Goal: Communication & Community: Answer question/provide support

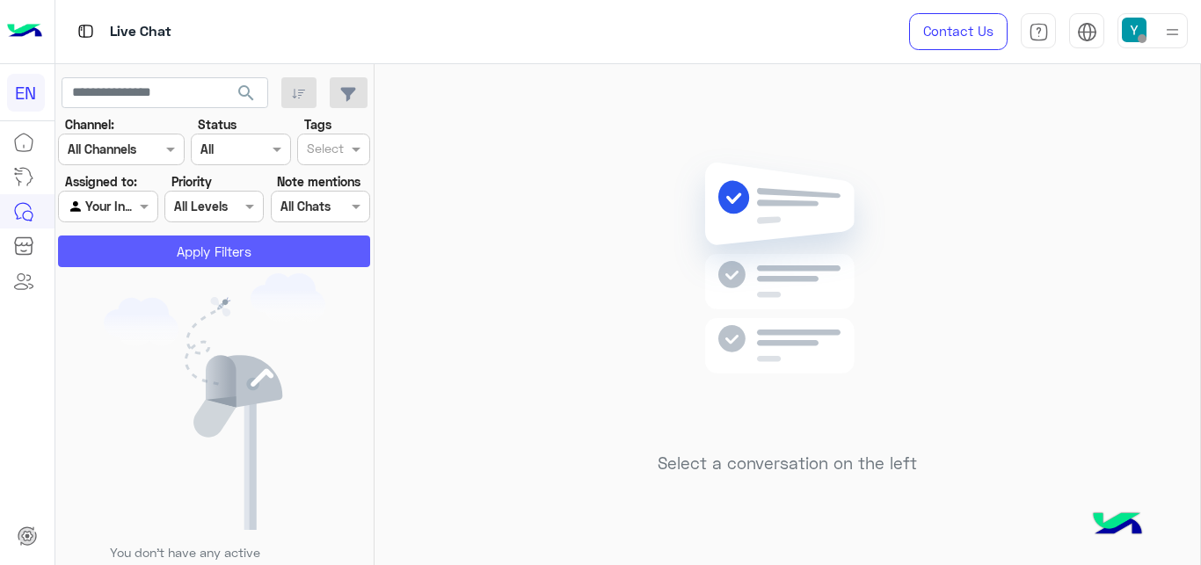
click at [189, 254] on button "Apply Filters" at bounding box center [214, 252] width 312 height 32
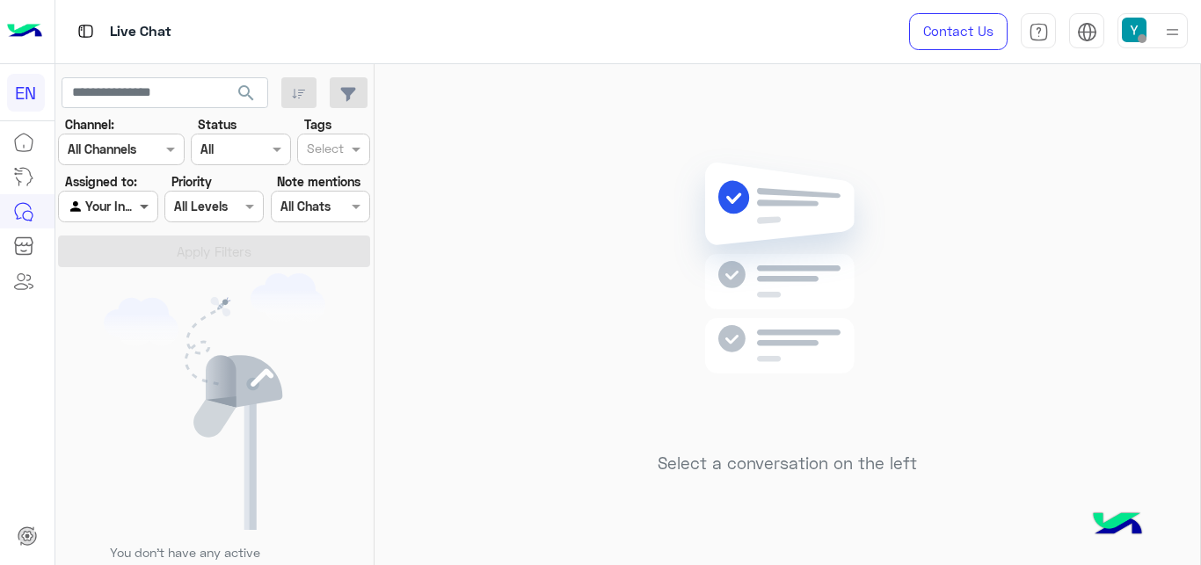
click at [145, 201] on span at bounding box center [146, 206] width 22 height 18
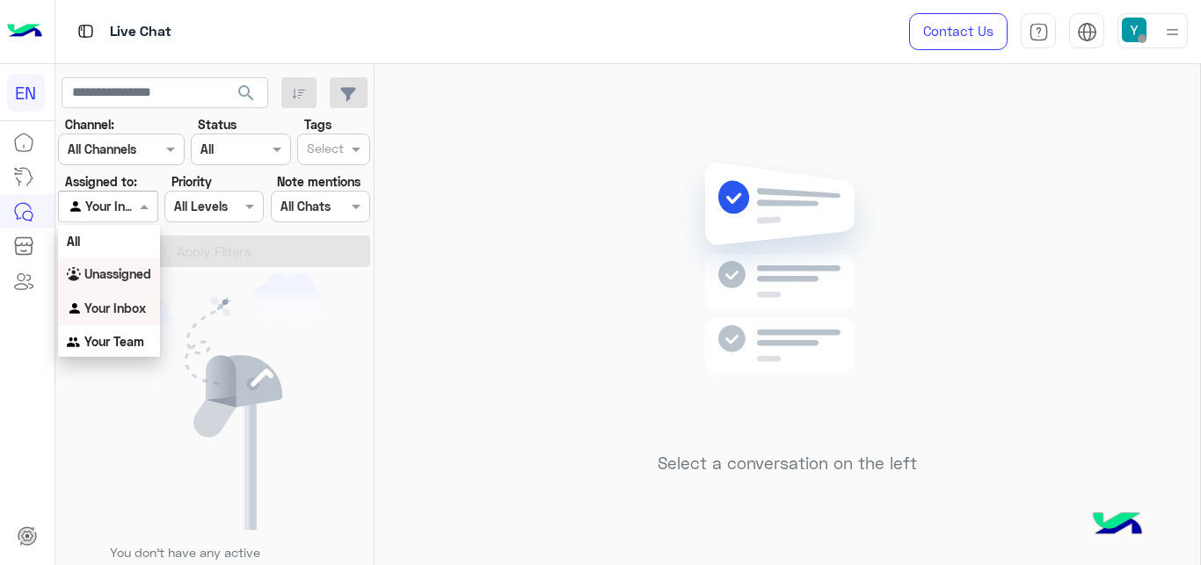
click at [137, 273] on b "Unassigned" at bounding box center [117, 273] width 67 height 15
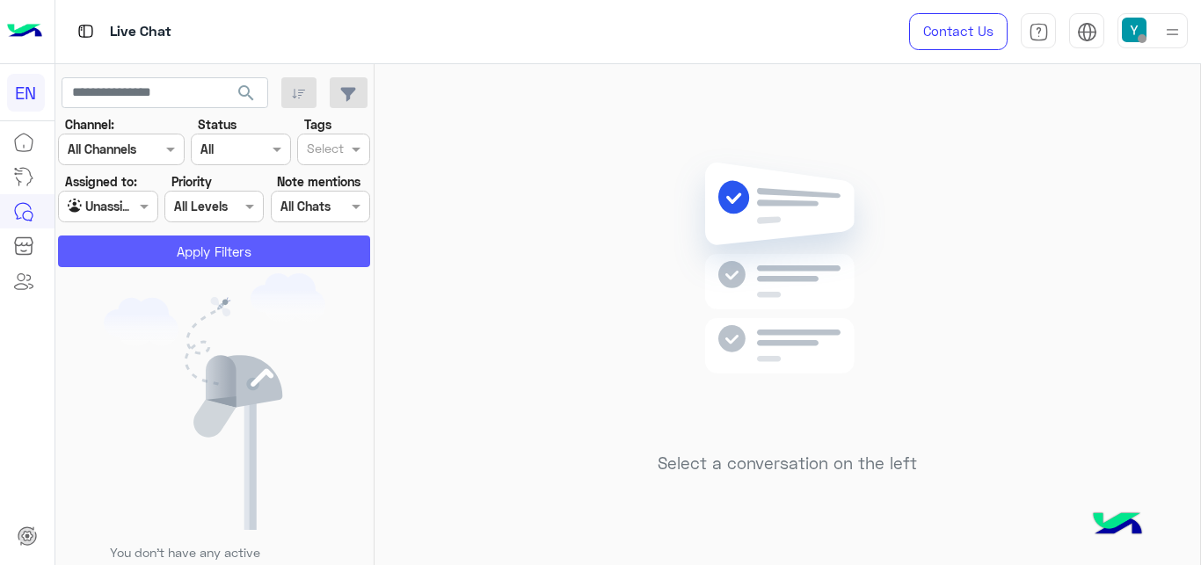
click at [148, 237] on button "Apply Filters" at bounding box center [214, 252] width 312 height 32
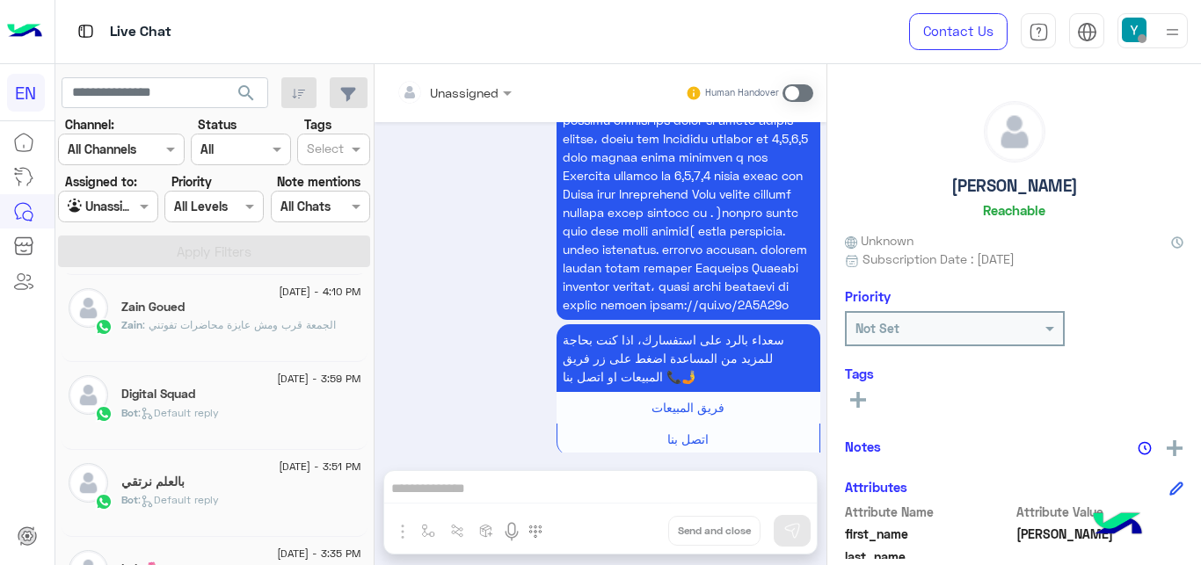
scroll to position [269, 0]
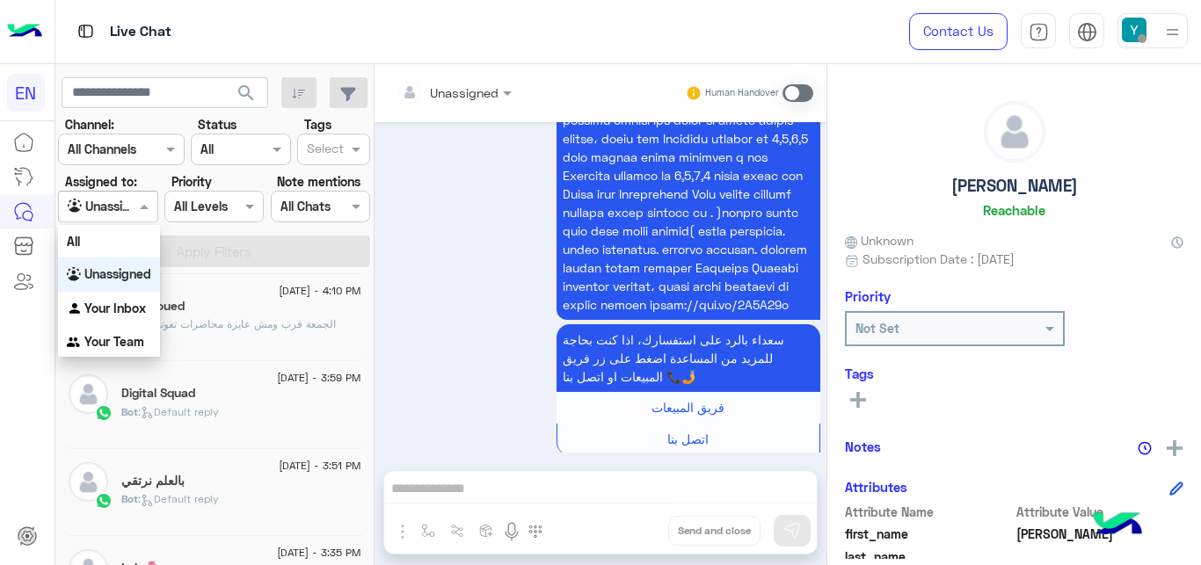
click at [115, 208] on div at bounding box center [108, 206] width 98 height 20
click at [128, 231] on div "All" at bounding box center [109, 241] width 102 height 33
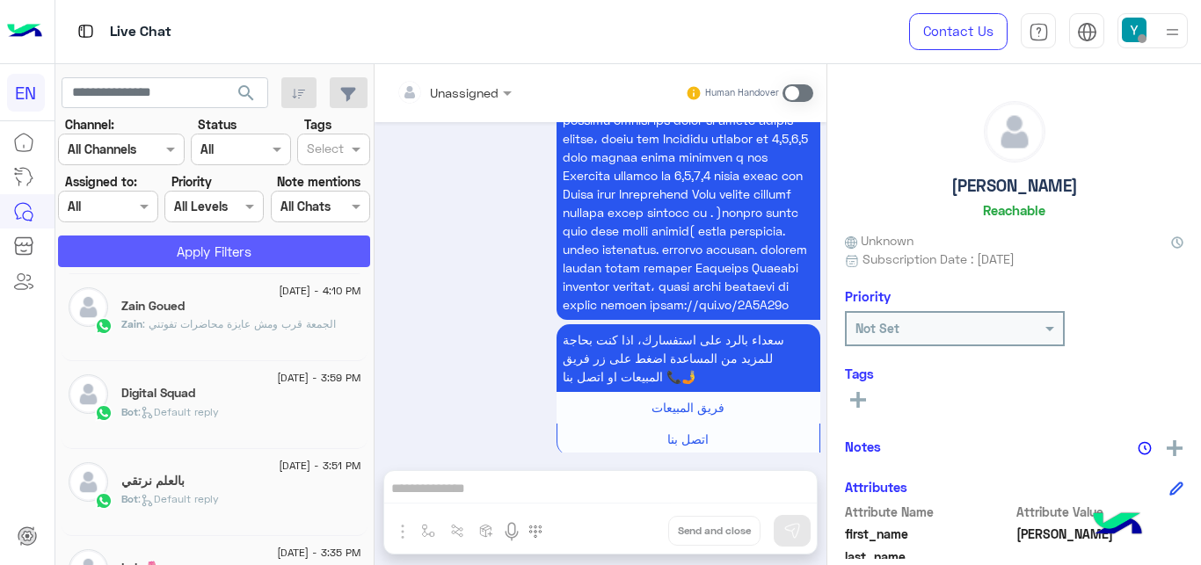
click at [153, 244] on button "Apply Filters" at bounding box center [214, 252] width 312 height 32
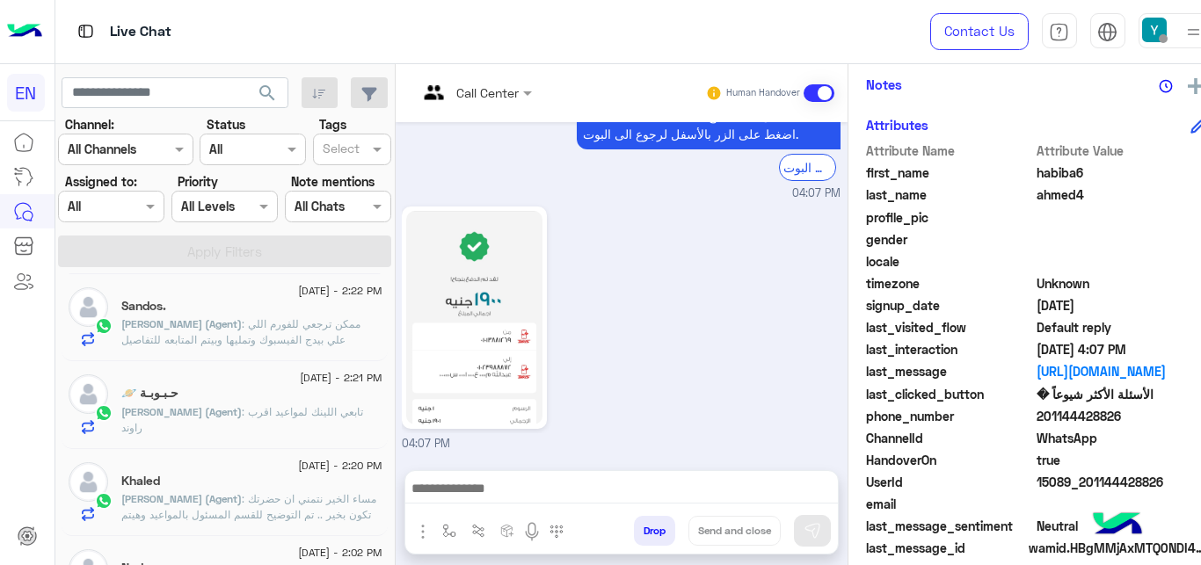
scroll to position [418, 0]
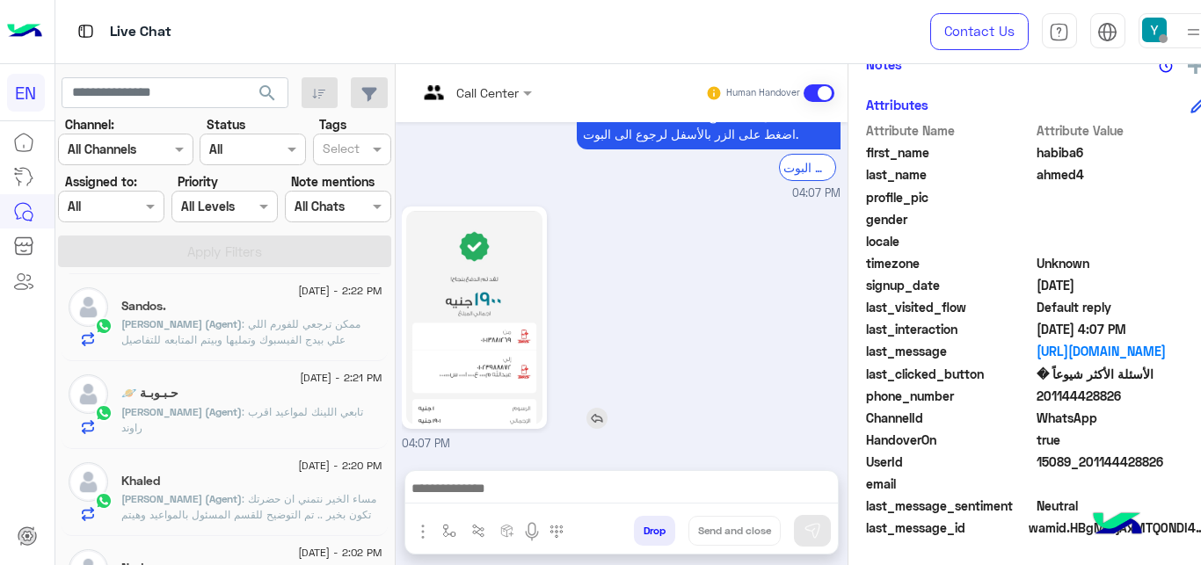
click at [497, 337] on img at bounding box center [474, 318] width 136 height 214
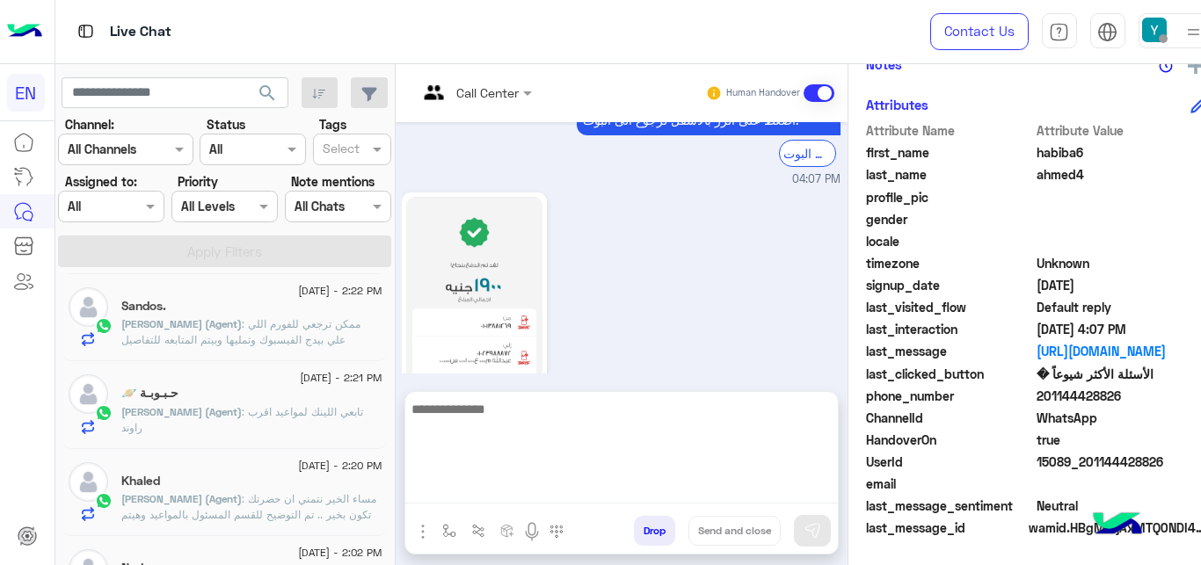
click at [568, 484] on textarea at bounding box center [621, 451] width 433 height 106
type textarea "**********"
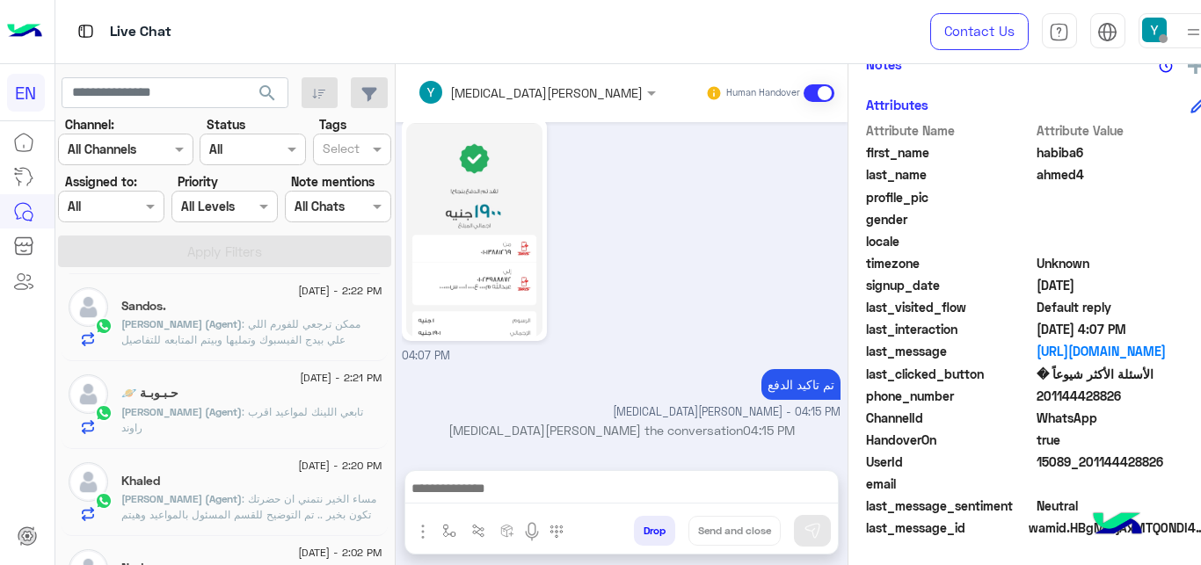
scroll to position [730, 0]
click at [834, 98] on span at bounding box center [819, 93] width 31 height 18
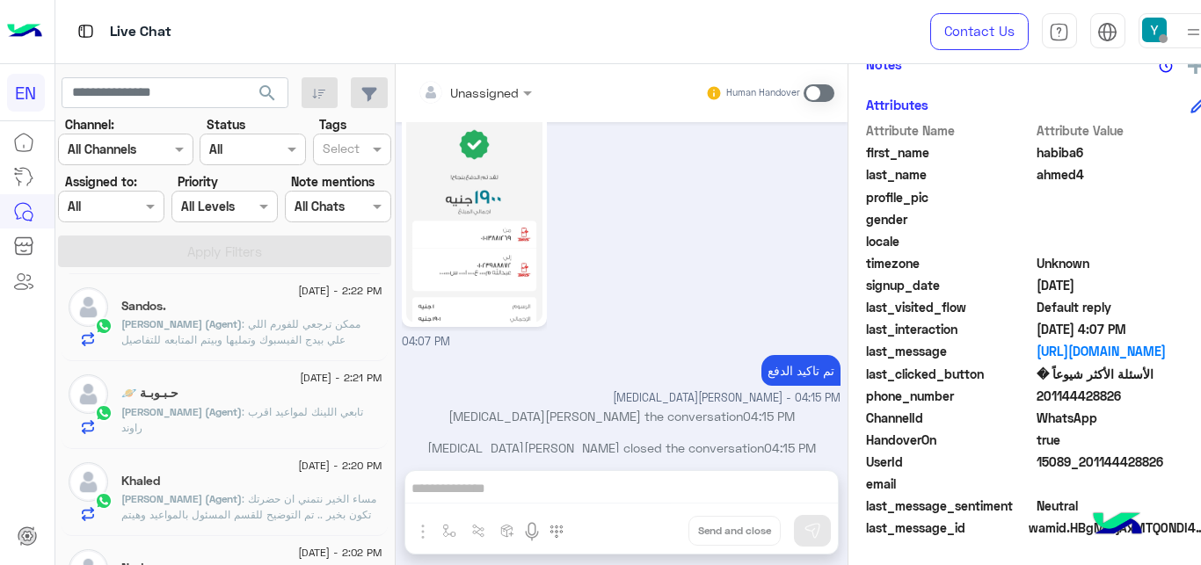
scroll to position [761, 0]
